Goal: Information Seeking & Learning: Learn about a topic

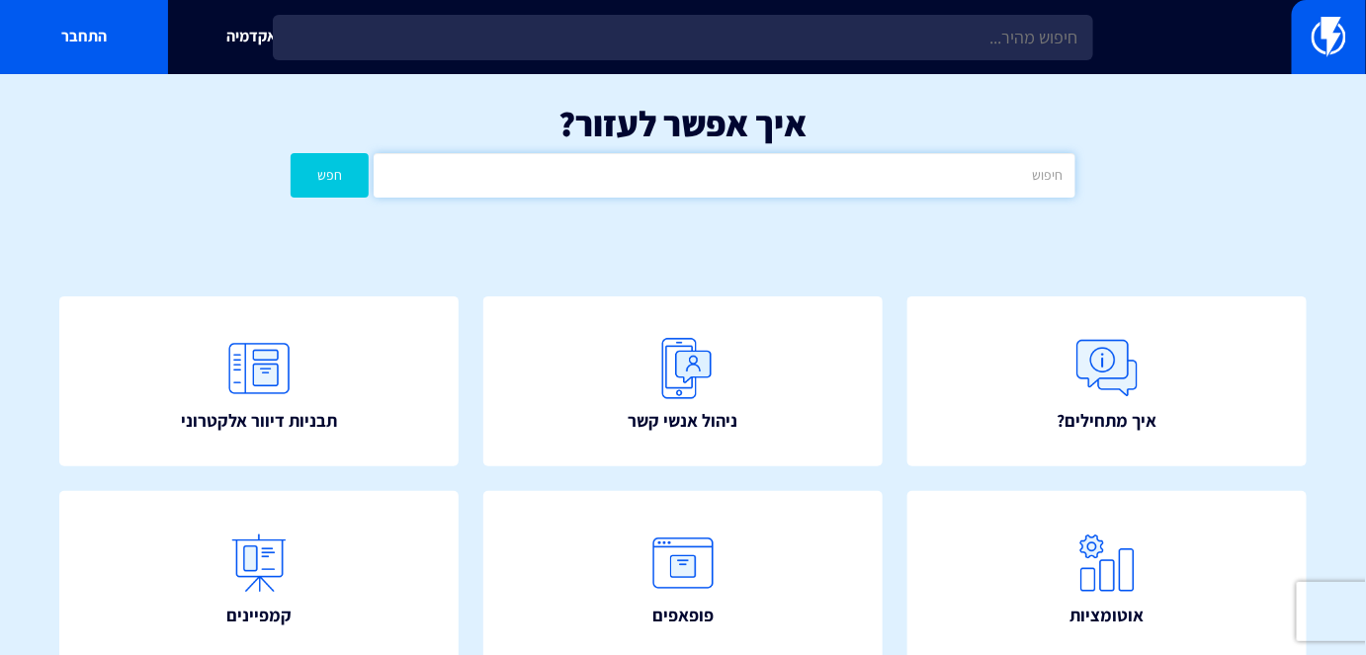
click at [711, 188] on input "text" at bounding box center [723, 175] width 701 height 44
type input "צ"
type input "נטישת"
click at [337, 185] on button "חפש" at bounding box center [329, 175] width 78 height 44
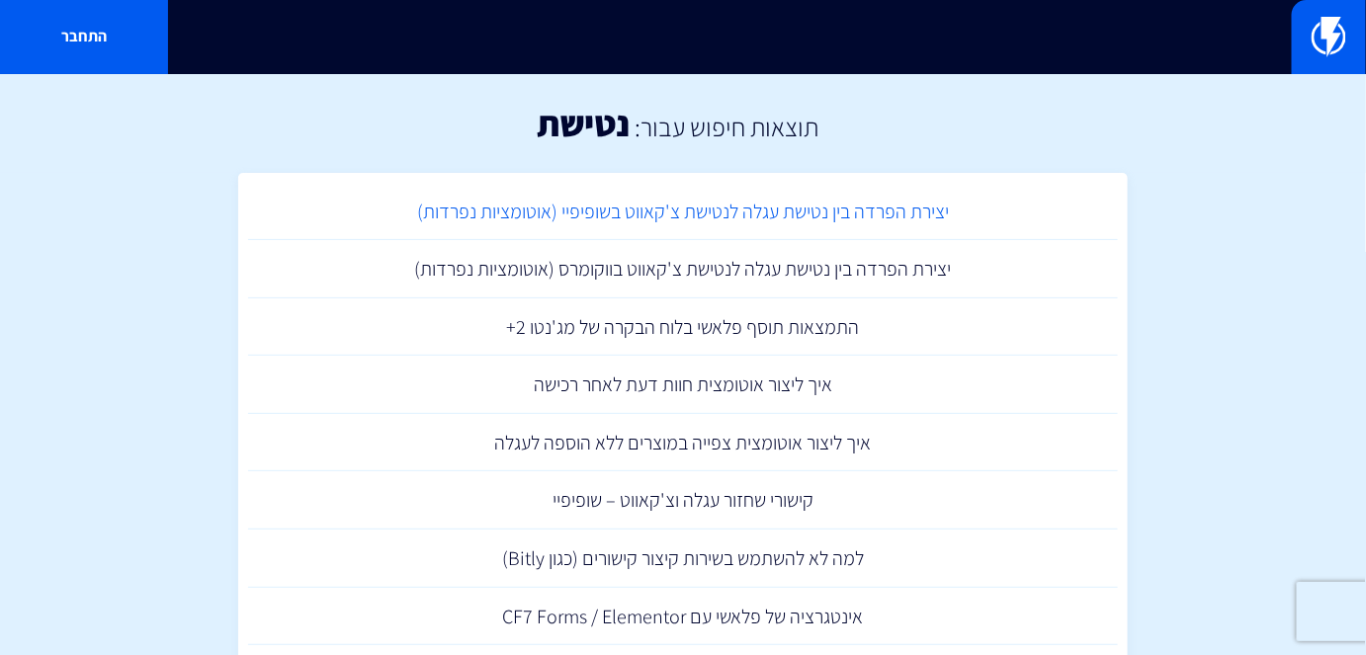
click at [748, 211] on link "יצירת הפרדה בין נטישת עגלה לנטישת צ'קאווט בשופיפיי (אוטומציות נפרדות)" at bounding box center [683, 212] width 870 height 58
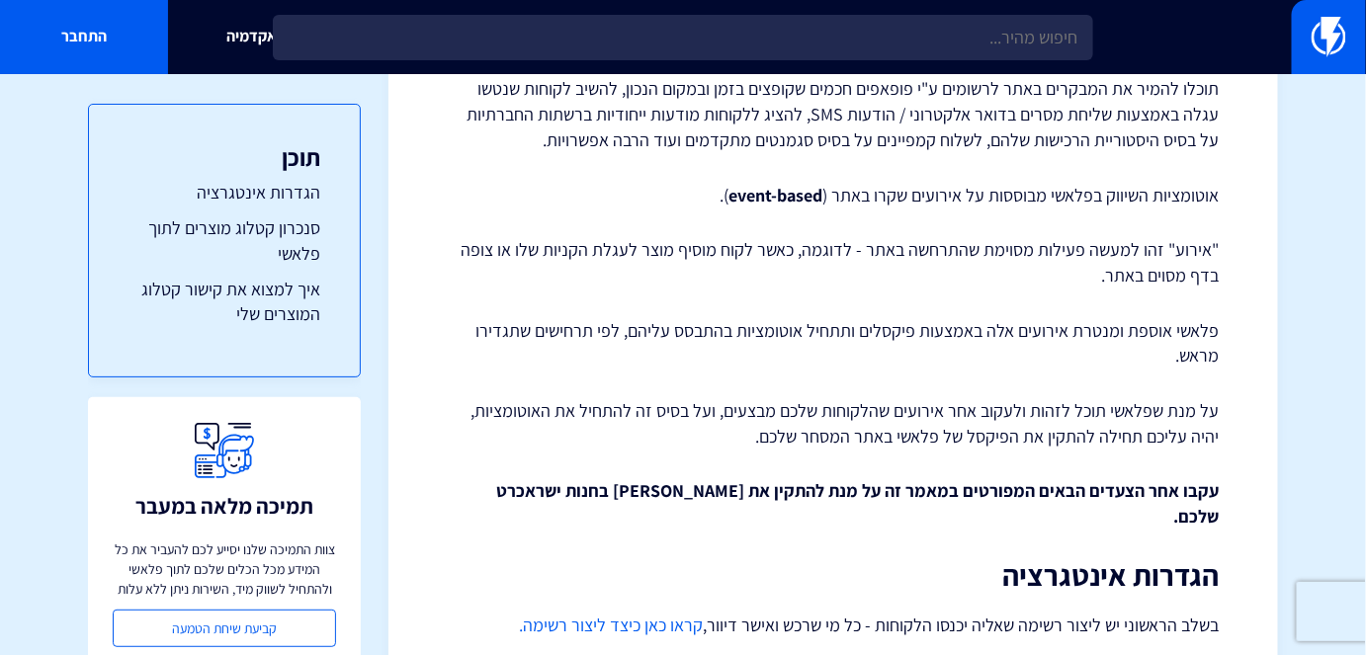
scroll to position [628, 0]
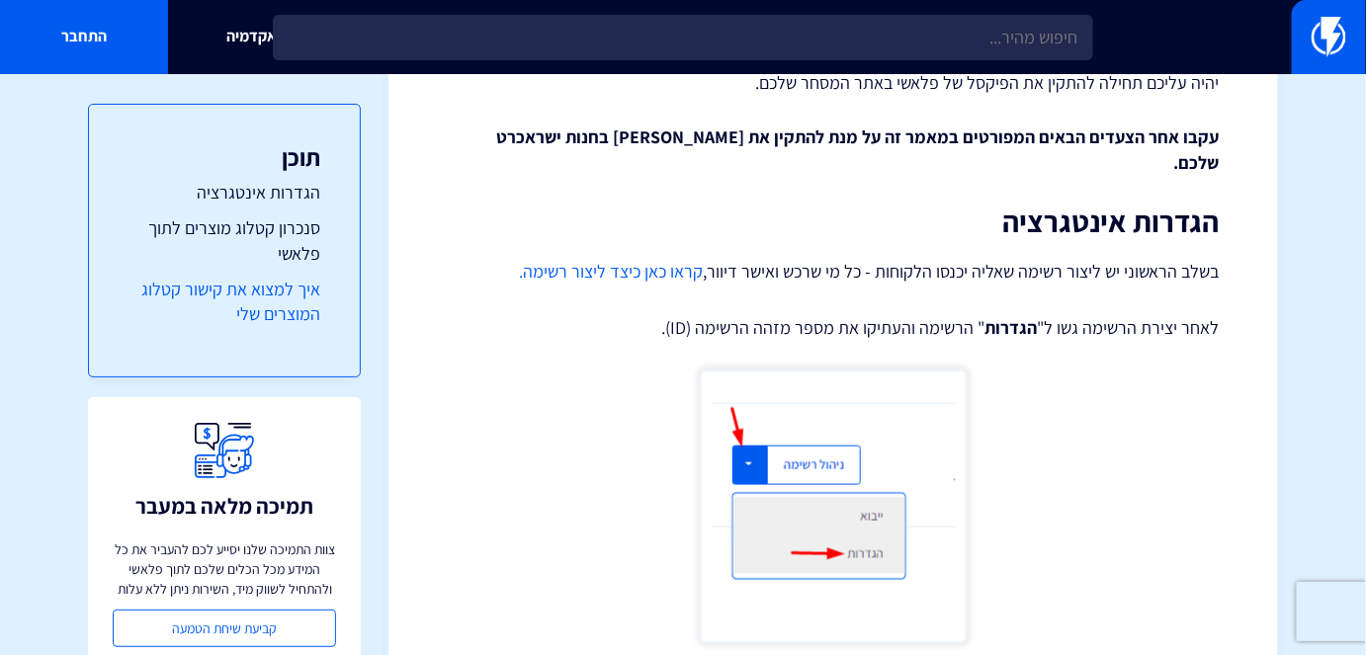
click at [200, 281] on link "איך למצוא את קישור קטלוג המוצרים שלי" at bounding box center [224, 302] width 192 height 50
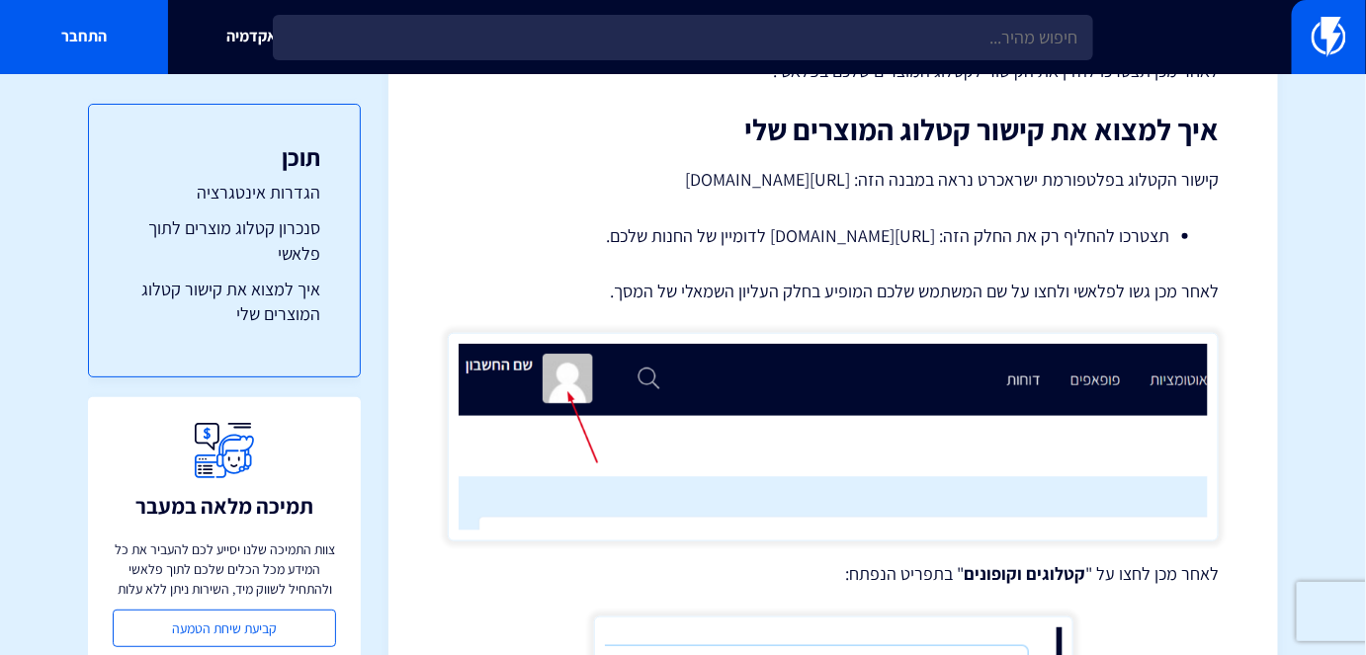
scroll to position [5361, 0]
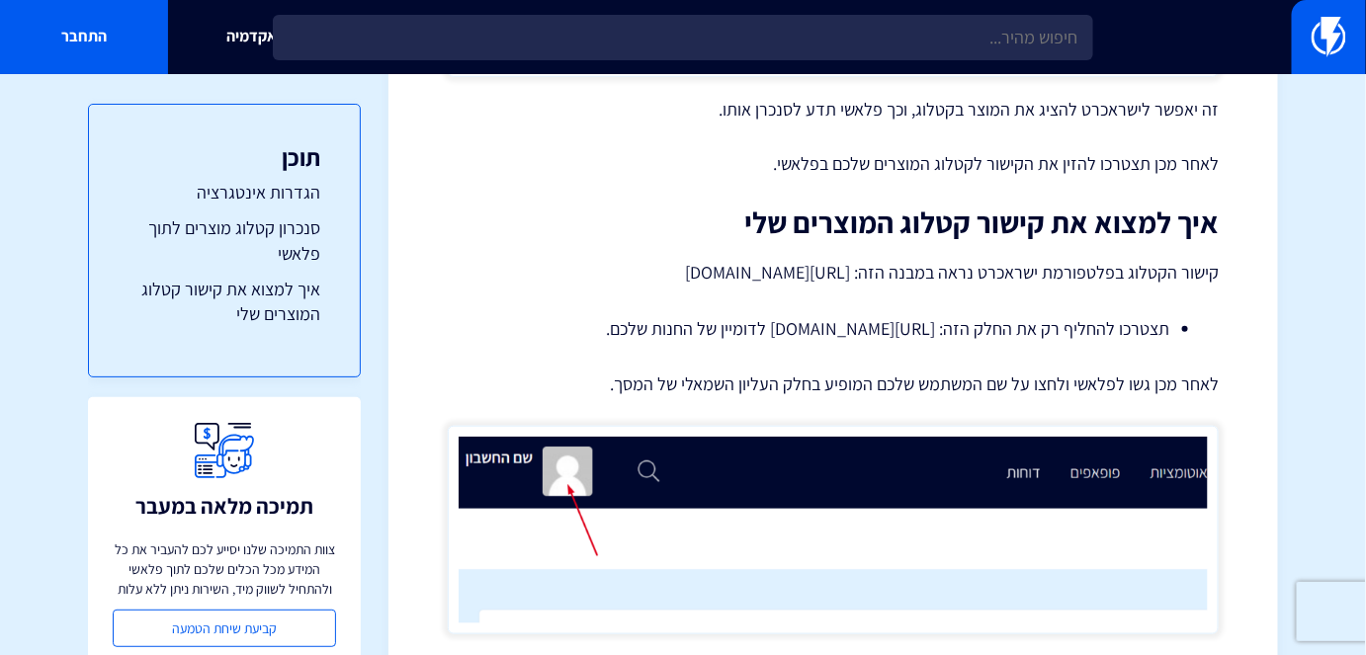
click at [1025, 239] on h2 "איך למצוא את קישור קטלוג המוצרים שלי" at bounding box center [833, 223] width 771 height 33
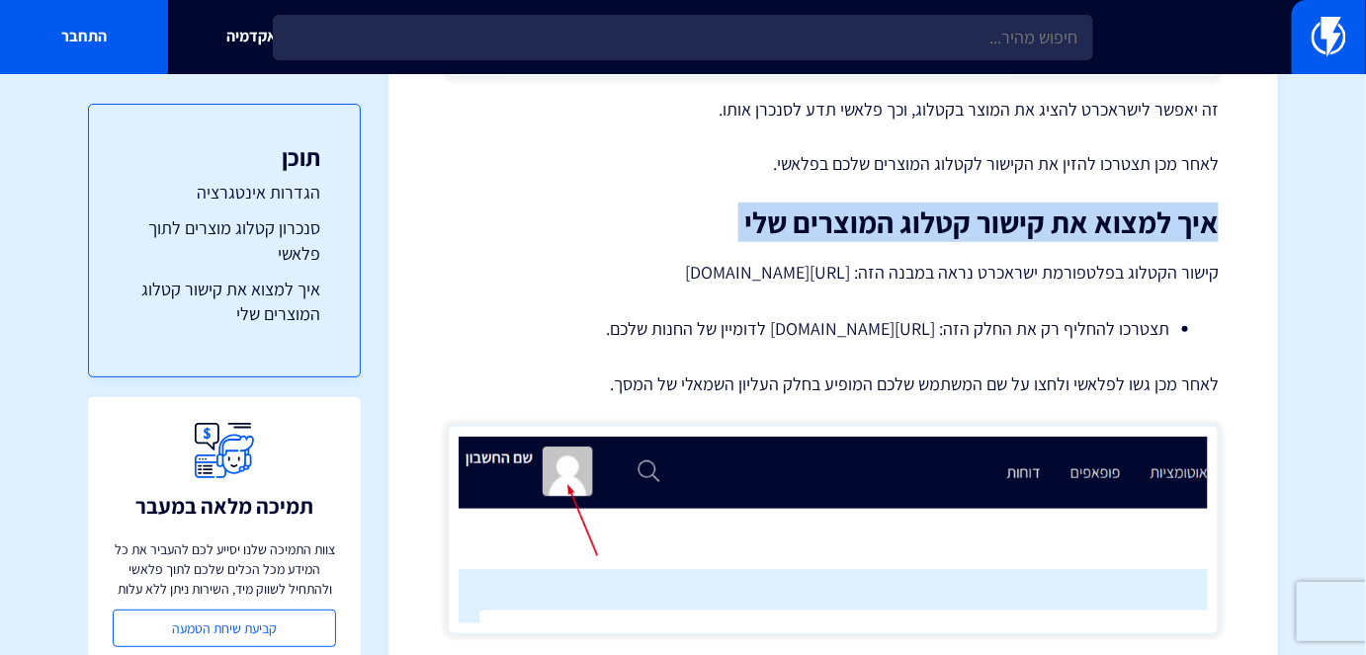
click at [1025, 239] on h2 "איך למצוא את קישור קטלוג המוצרים שלי" at bounding box center [833, 223] width 771 height 33
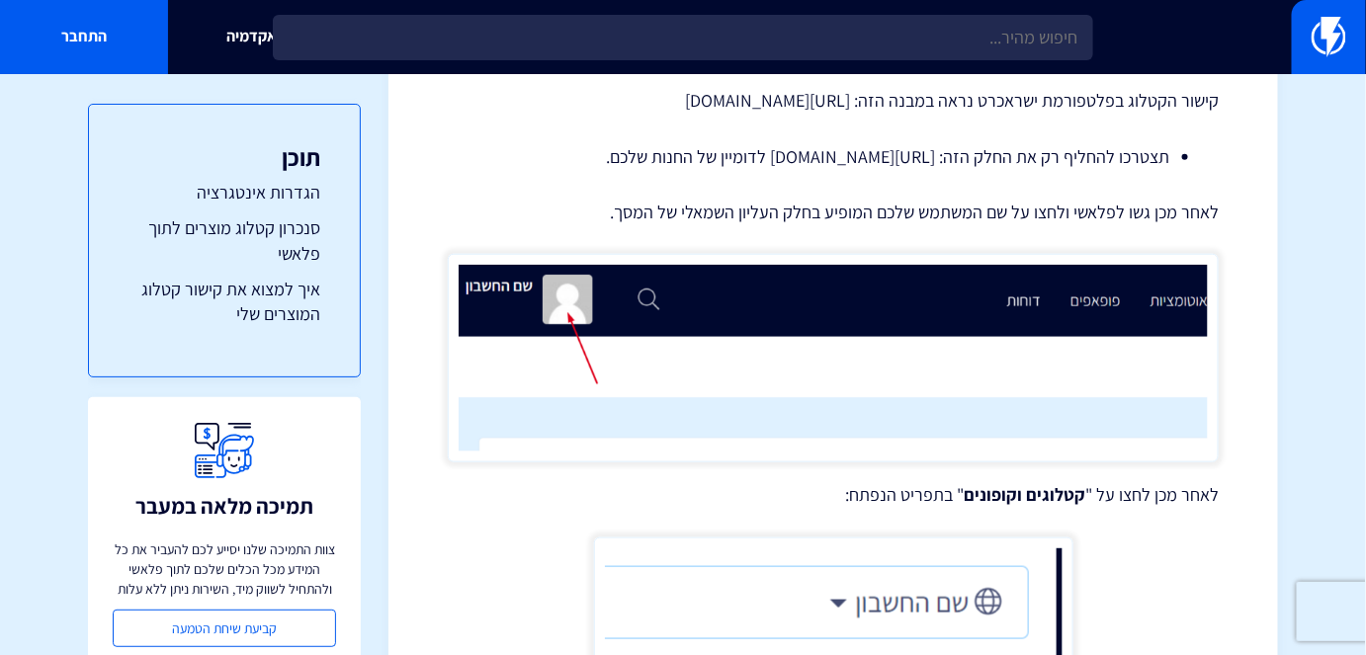
scroll to position [5541, 0]
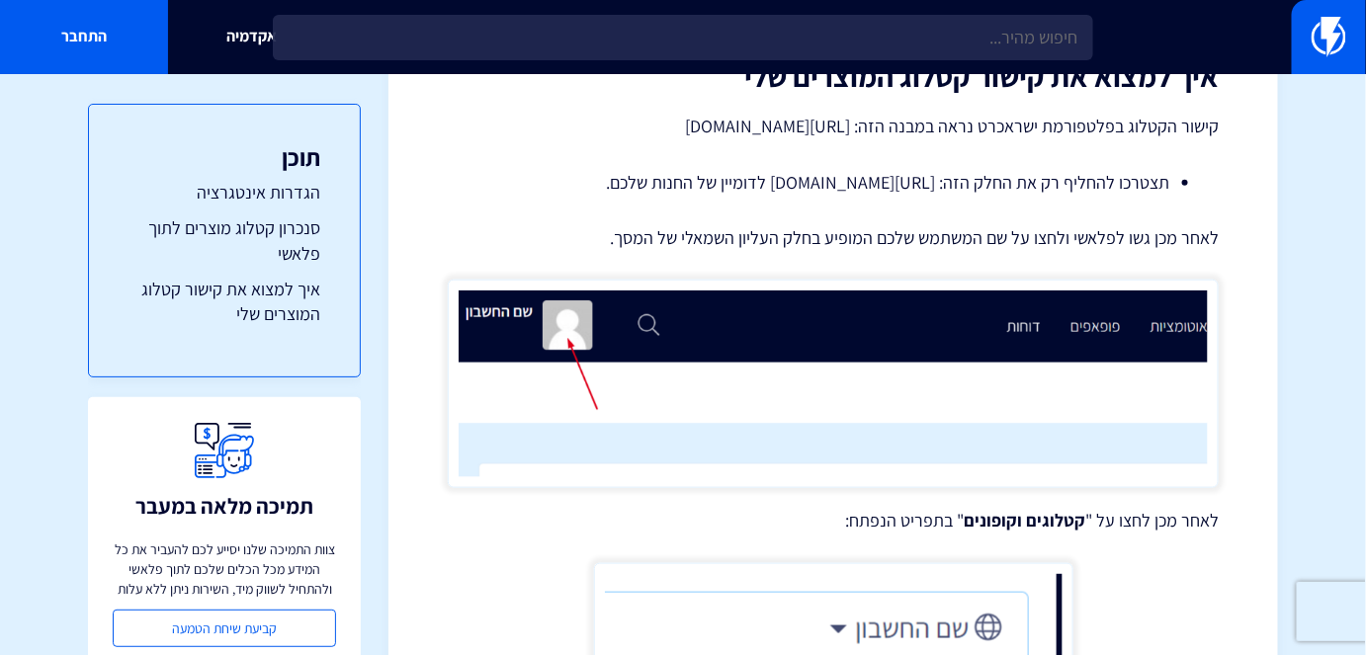
scroll to position [5531, 0]
